Goal: Task Accomplishment & Management: Use online tool/utility

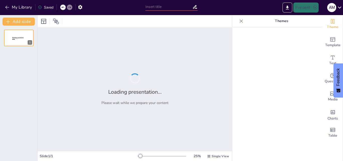
type input "From Theory to Practice: Applying Marketing and Sales Skills in the Libyan Cont…"
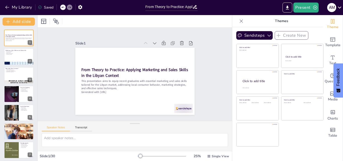
checkbox input "true"
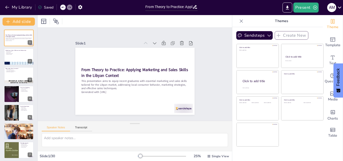
checkbox input "true"
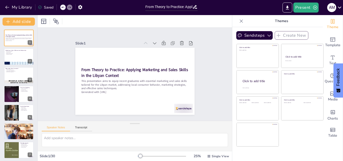
checkbox input "true"
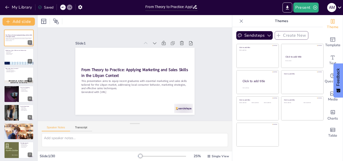
checkbox input "true"
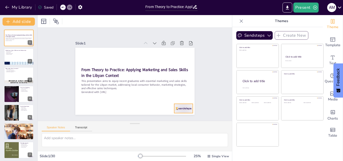
checkbox input "true"
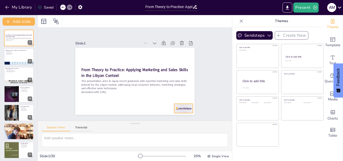
checkbox input "true"
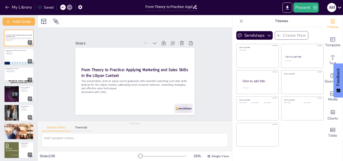
checkbox input "true"
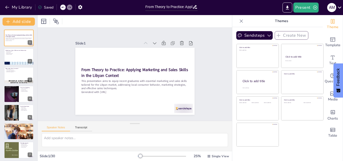
checkbox input "true"
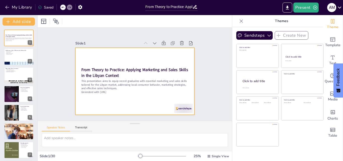
checkbox input "true"
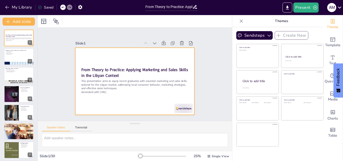
checkbox input "true"
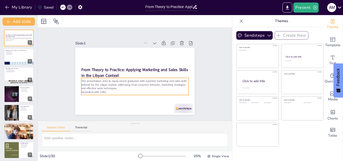
checkbox input "true"
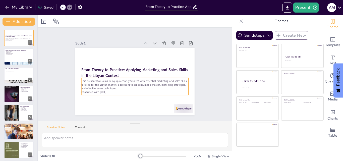
checkbox input "true"
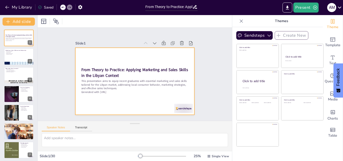
checkbox input "true"
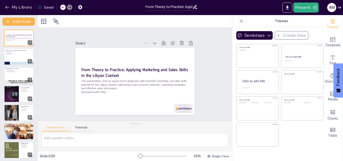
checkbox input "true"
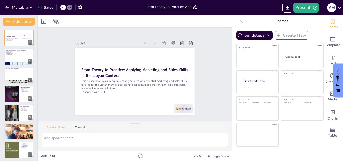
checkbox input "true"
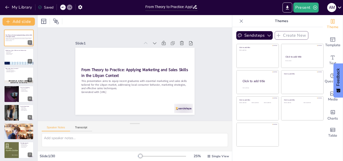
checkbox input "true"
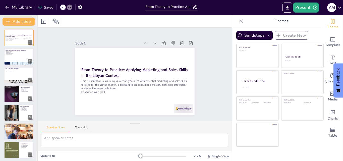
checkbox input "true"
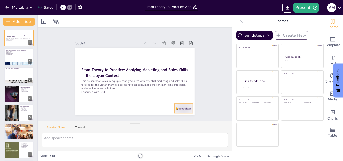
checkbox input "true"
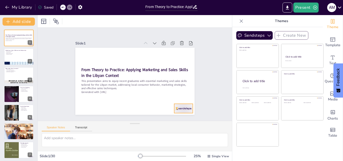
checkbox input "true"
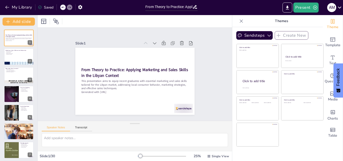
checkbox input "true"
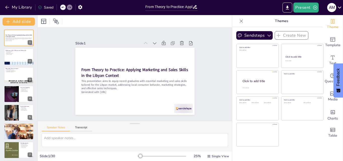
checkbox input "true"
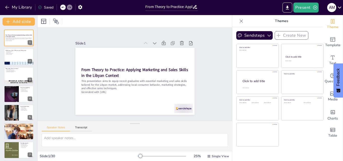
checkbox input "true"
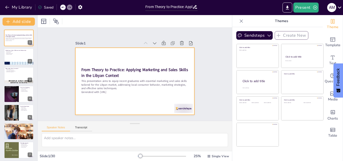
checkbox input "true"
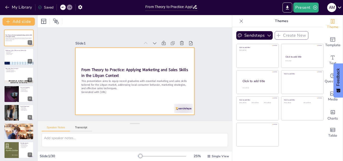
checkbox input "true"
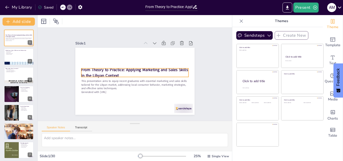
checkbox input "true"
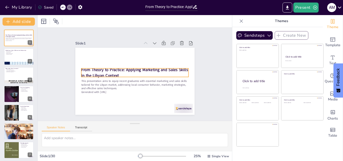
checkbox input "true"
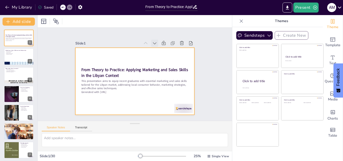
checkbox input "true"
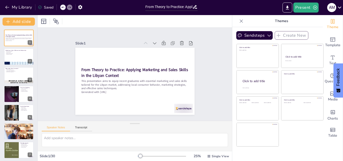
checkbox input "true"
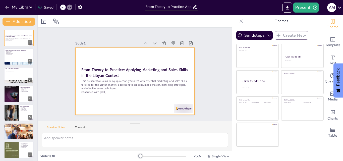
checkbox input "true"
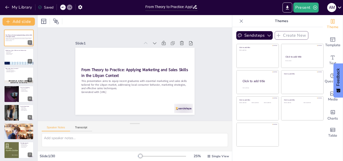
checkbox input "true"
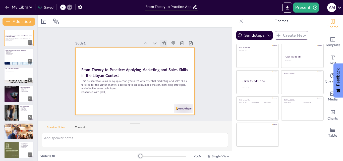
checkbox input "true"
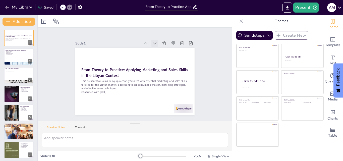
click at [152, 42] on icon at bounding box center [154, 43] width 5 height 5
checkbox input "true"
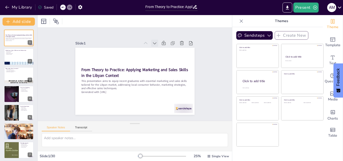
checkbox input "true"
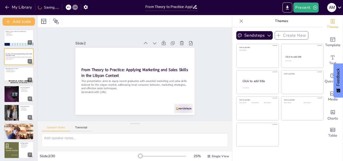
checkbox input "true"
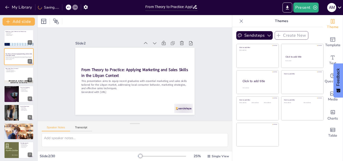
checkbox input "true"
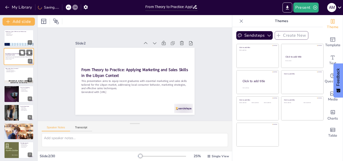
checkbox input "true"
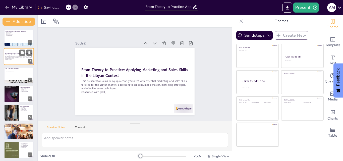
checkbox input "true"
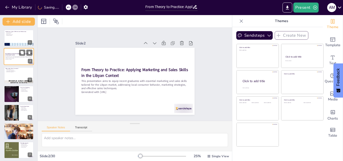
checkbox input "true"
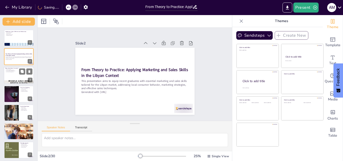
checkbox input "true"
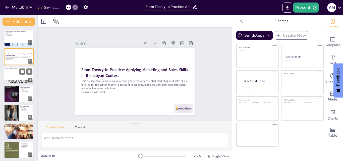
checkbox input "true"
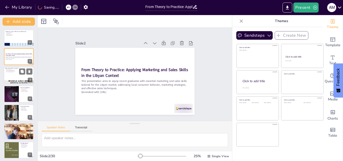
checkbox input "true"
click at [19, 40] on div at bounding box center [19, 37] width 30 height 17
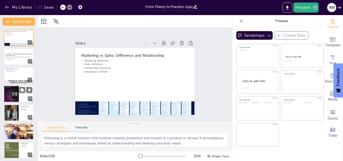
click at [17, 94] on div at bounding box center [11, 94] width 15 height 23
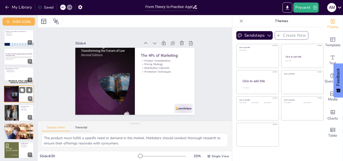
scroll to position [1, 0]
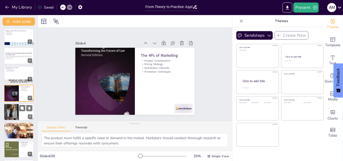
click at [10, 109] on div at bounding box center [11, 111] width 42 height 17
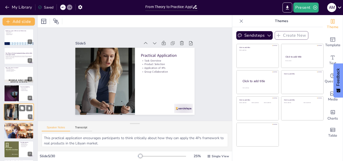
scroll to position [19, 0]
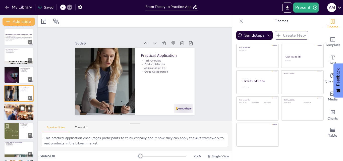
click at [12, 114] on div at bounding box center [18, 111] width 39 height 17
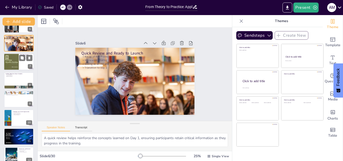
scroll to position [88, 0]
click at [13, 62] on div at bounding box center [11, 61] width 15 height 23
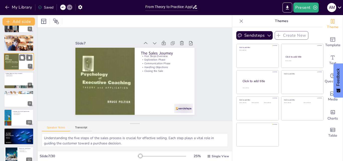
scroll to position [57, 0]
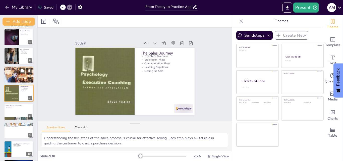
click at [9, 77] on div at bounding box center [18, 74] width 39 height 17
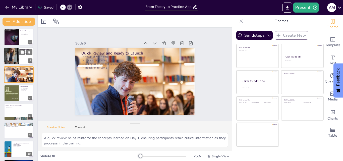
scroll to position [38, 0]
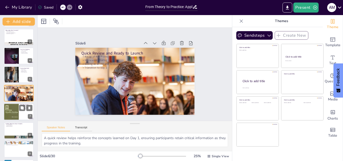
click at [7, 113] on div at bounding box center [11, 111] width 15 height 23
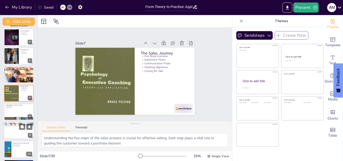
click at [16, 131] on div at bounding box center [19, 130] width 30 height 17
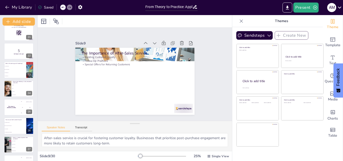
scroll to position [370, 0]
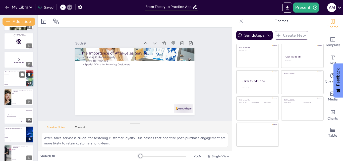
click at [12, 81] on span "To manage sales" at bounding box center [16, 81] width 22 height 1
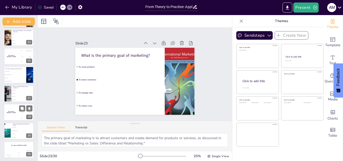
scroll to position [430, 0]
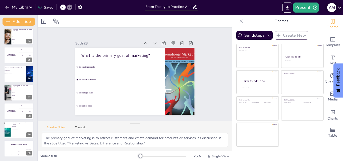
click at [340, 8] on icon at bounding box center [339, 8] width 4 height 2
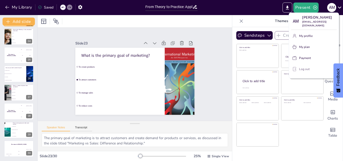
click at [299, 68] on p "Log out" at bounding box center [304, 69] width 11 height 5
